Goal: Task Accomplishment & Management: Use online tool/utility

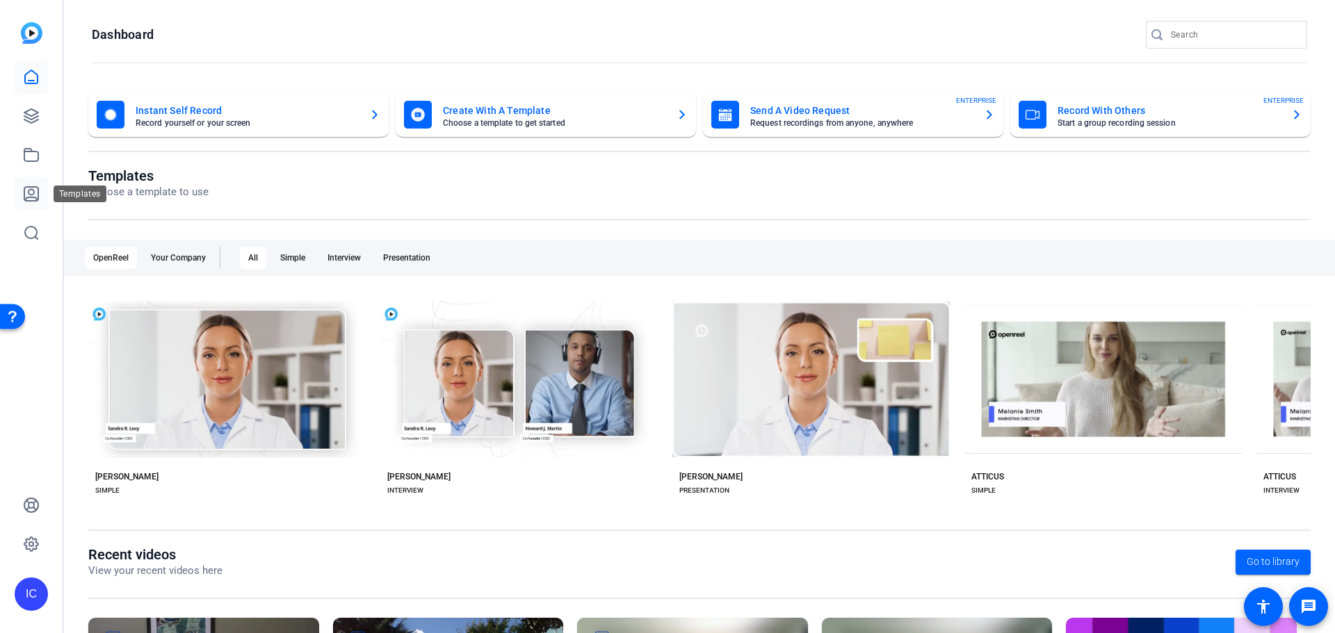
click at [30, 193] on icon at bounding box center [31, 194] width 17 height 17
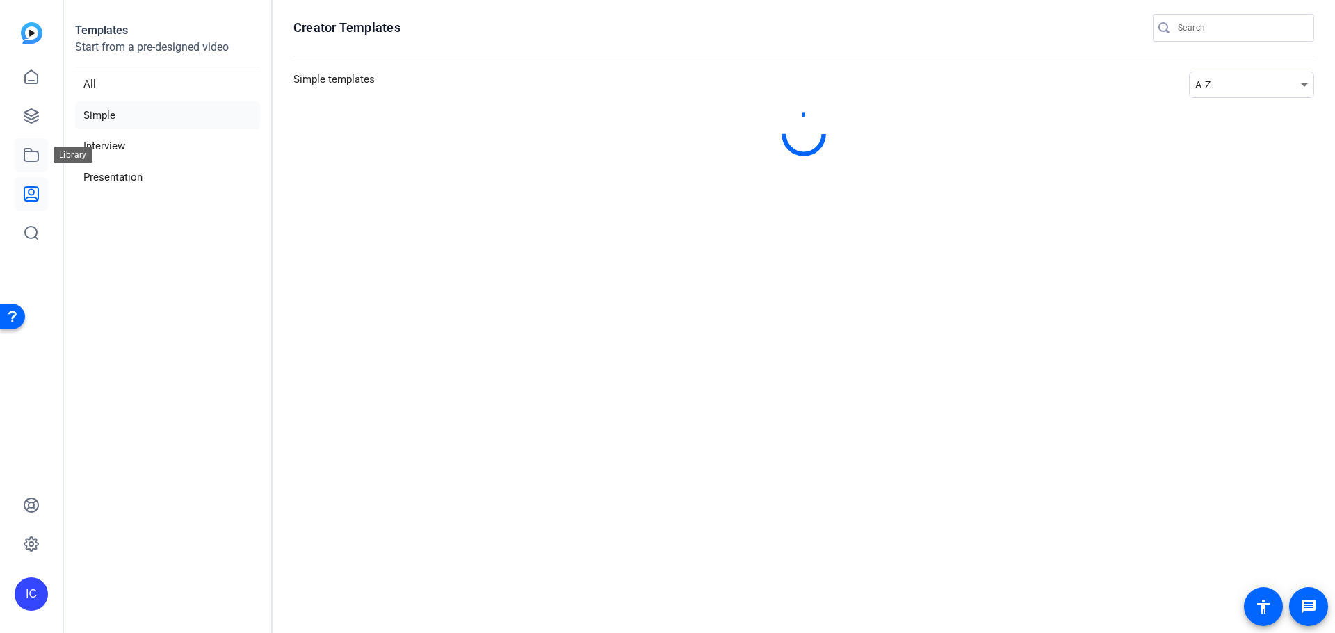
click at [31, 161] on icon at bounding box center [31, 155] width 14 height 13
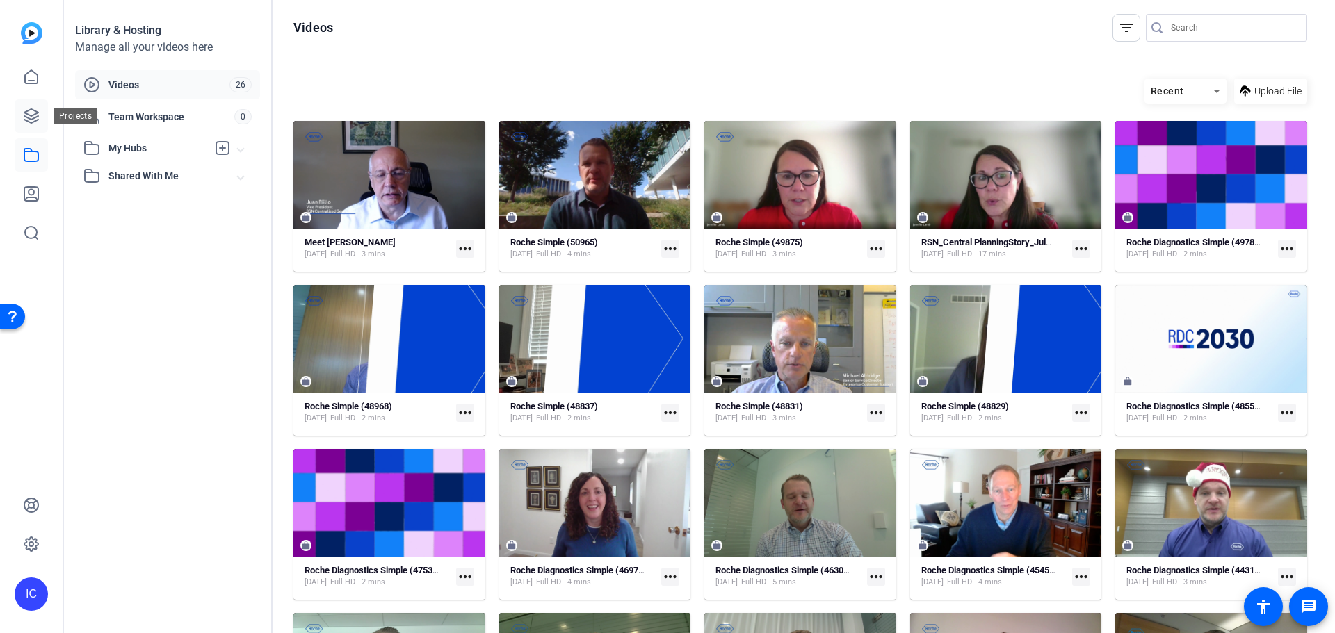
click at [47, 125] on link at bounding box center [31, 115] width 33 height 33
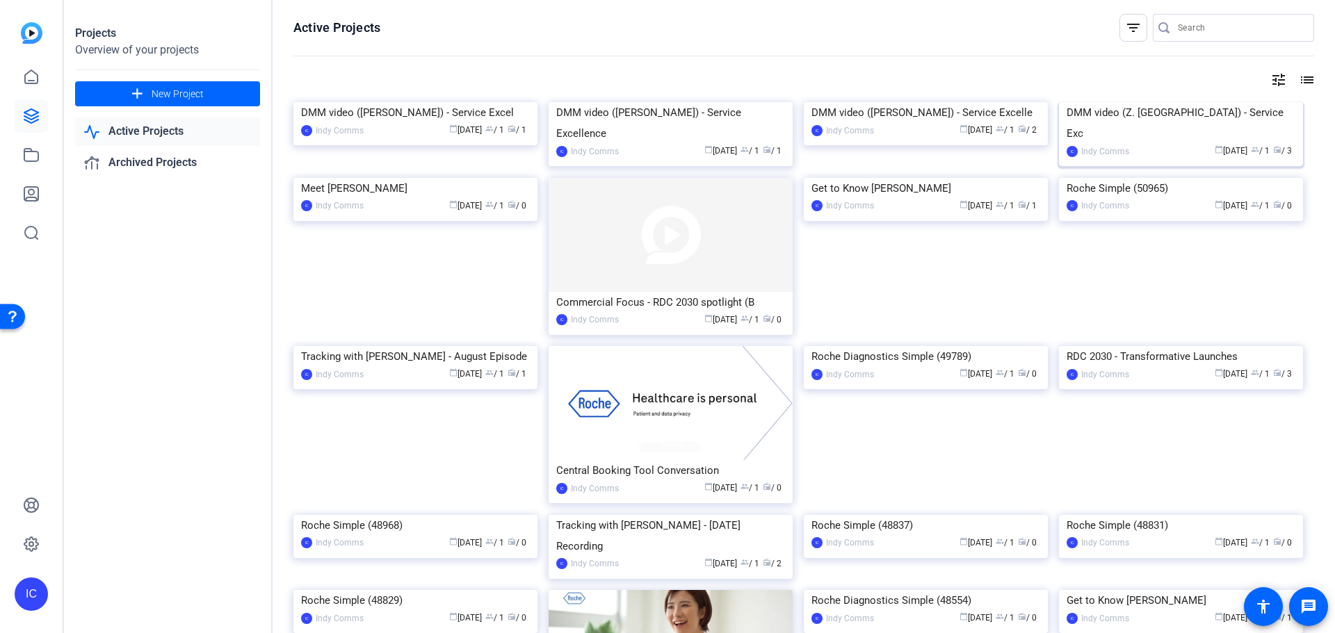
click at [1178, 102] on img at bounding box center [1181, 102] width 244 height 0
click at [967, 102] on img at bounding box center [926, 102] width 244 height 0
click at [712, 102] on img at bounding box center [671, 102] width 244 height 0
click at [420, 102] on img at bounding box center [415, 102] width 244 height 0
click at [1177, 102] on img at bounding box center [1181, 102] width 244 height 0
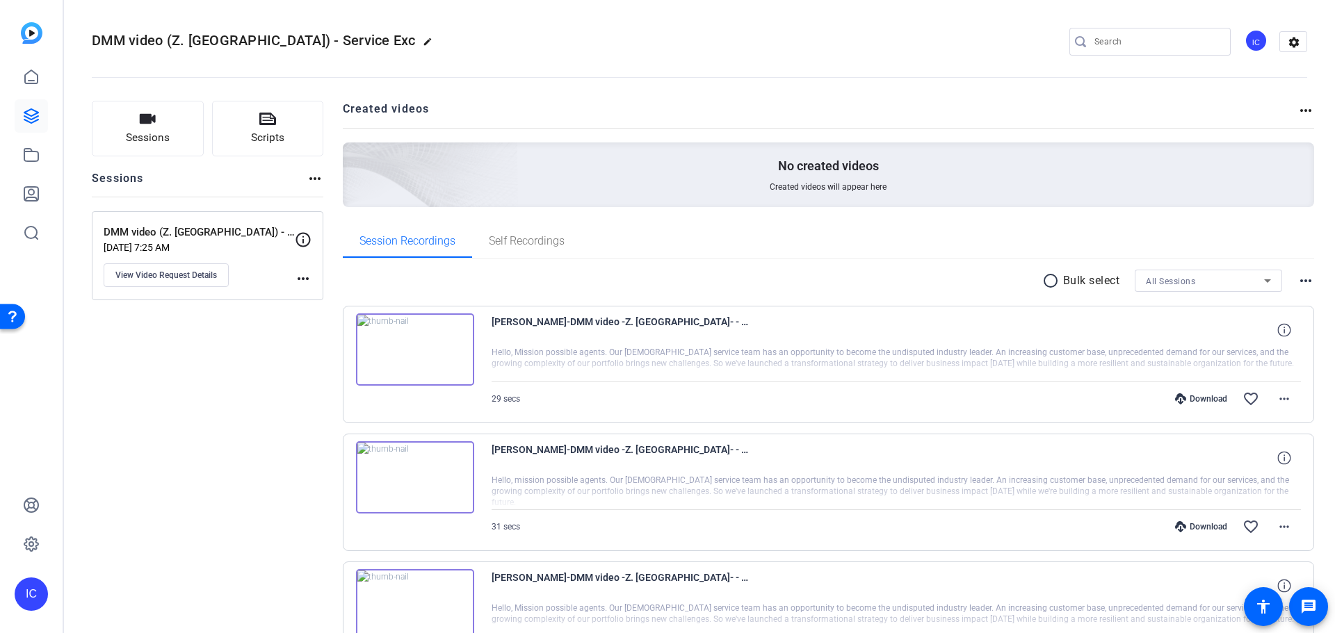
scroll to position [108, 0]
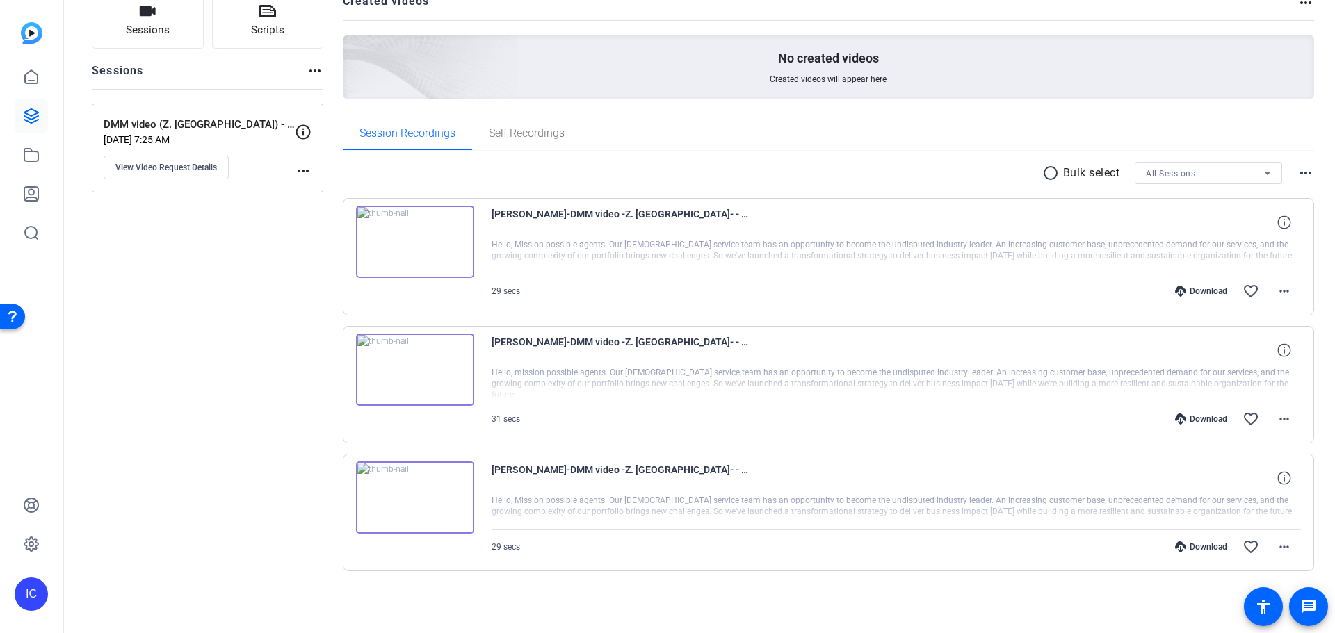
click at [611, 254] on div at bounding box center [897, 256] width 810 height 35
click at [1125, 229] on div "[PERSON_NAME]-DMM video -Z. [GEOGRAPHIC_DATA]- - Service Exc-DMM video -Z. Fall…" at bounding box center [897, 222] width 810 height 33
click at [1137, 245] on div at bounding box center [897, 256] width 810 height 35
click at [546, 261] on div at bounding box center [897, 256] width 810 height 35
click at [514, 293] on span "29 secs" at bounding box center [506, 291] width 29 height 10
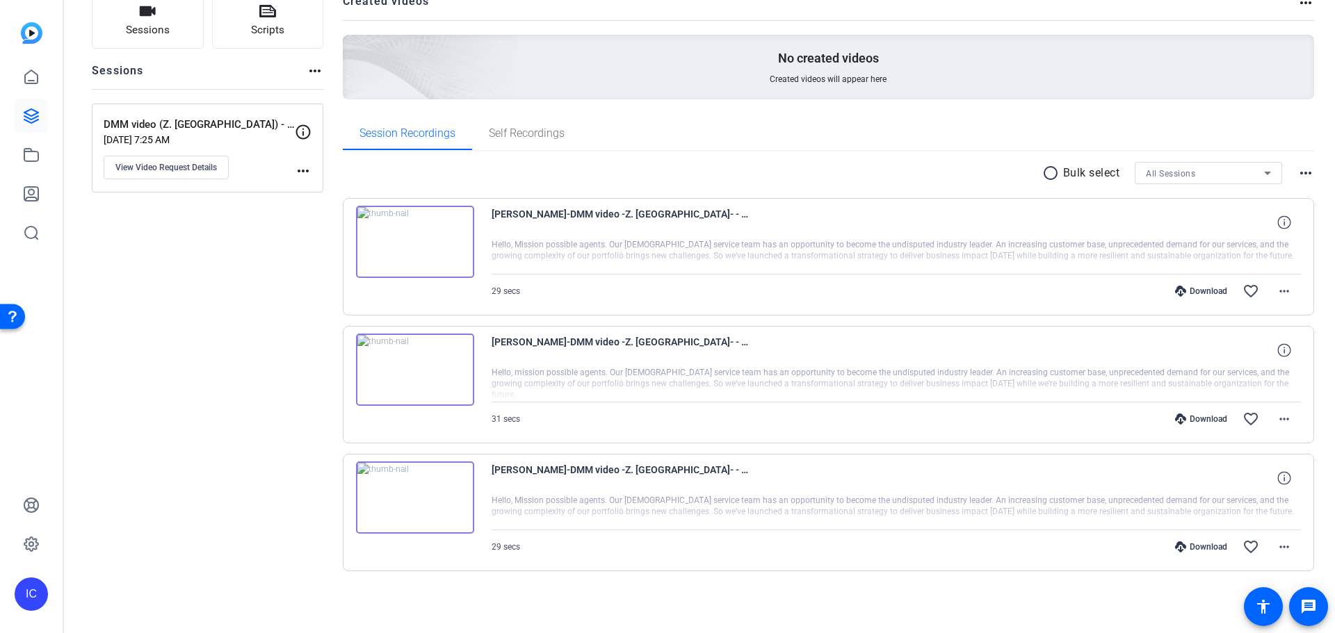
click at [549, 245] on div at bounding box center [897, 256] width 810 height 35
click at [1276, 298] on mat-icon "more_horiz" at bounding box center [1284, 291] width 17 height 17
click at [1108, 252] on div at bounding box center [667, 316] width 1335 height 633
click at [1284, 226] on icon at bounding box center [1283, 222] width 13 height 13
click at [1277, 348] on icon at bounding box center [1283, 349] width 13 height 13
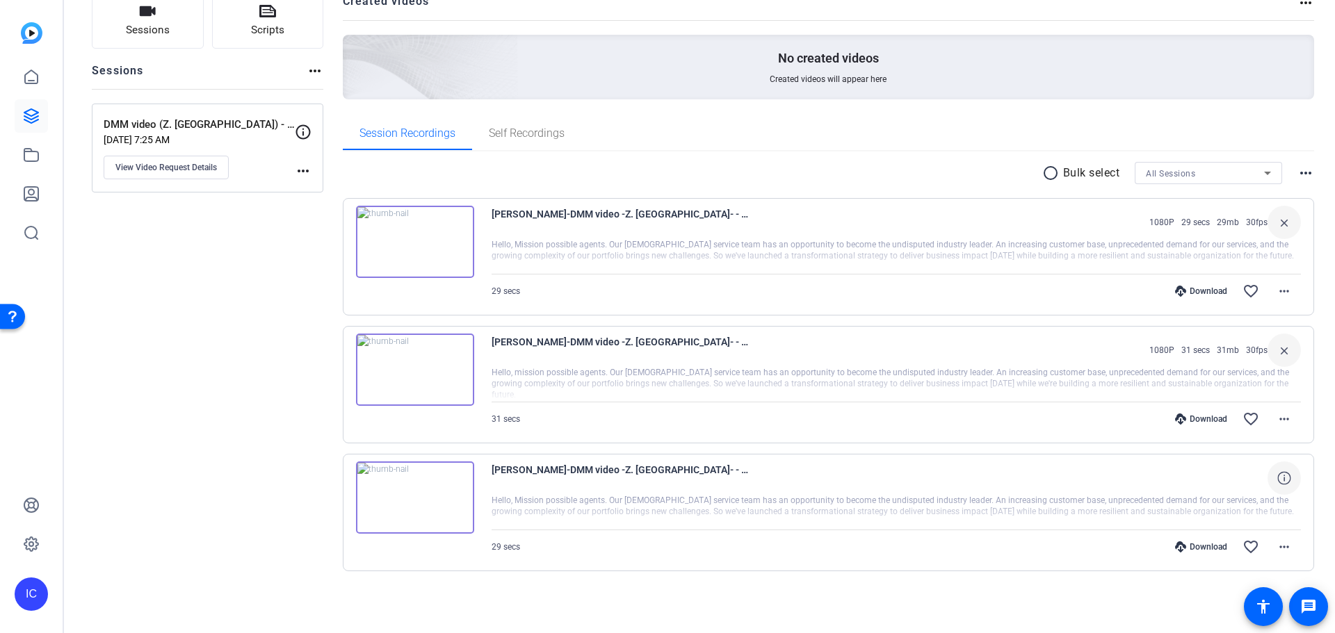
click at [1284, 487] on span at bounding box center [1284, 478] width 33 height 33
click at [449, 230] on img at bounding box center [415, 242] width 118 height 72
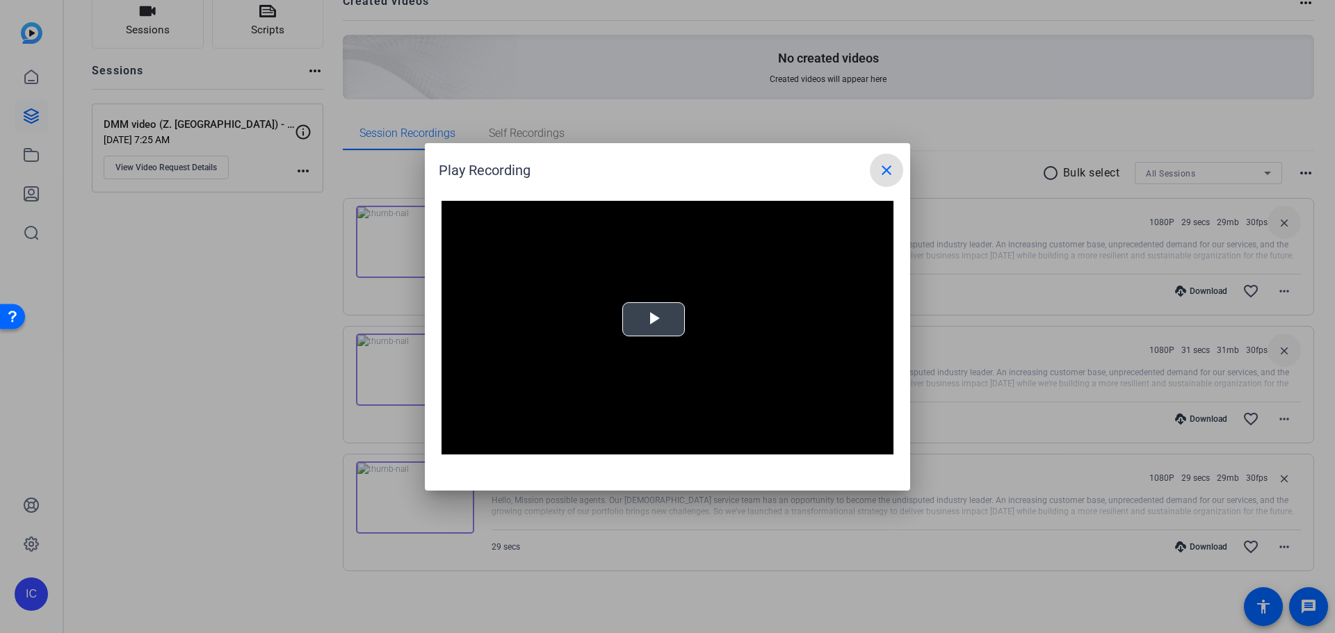
click at [652, 340] on video "Video Player" at bounding box center [668, 328] width 452 height 254
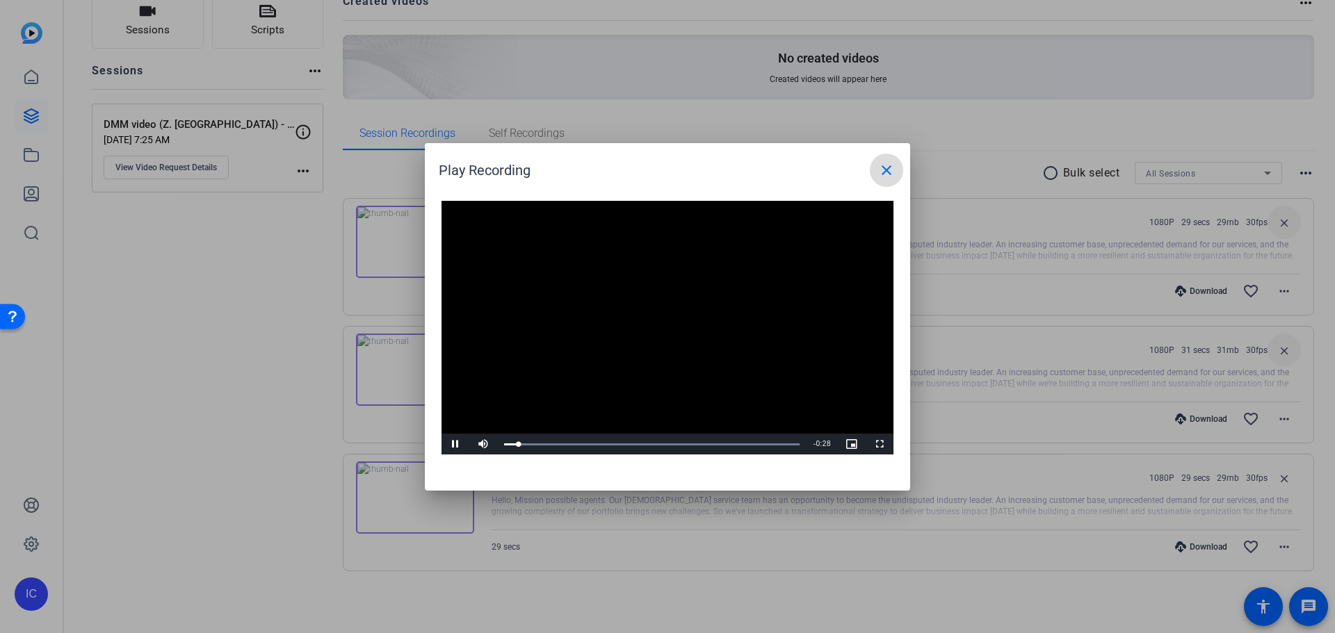
click at [889, 171] on mat-icon "close" at bounding box center [886, 170] width 17 height 17
